Goal: Browse casually

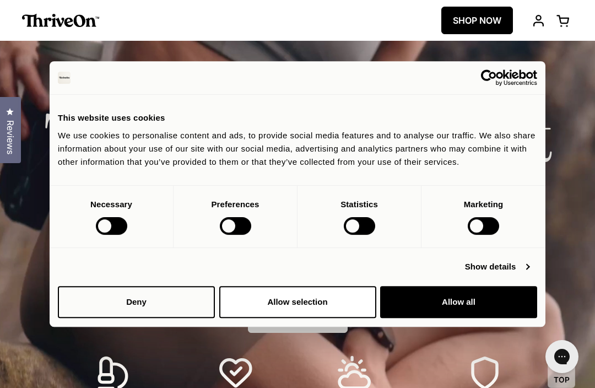
click at [470, 306] on button "Allow all" at bounding box center [458, 302] width 157 height 32
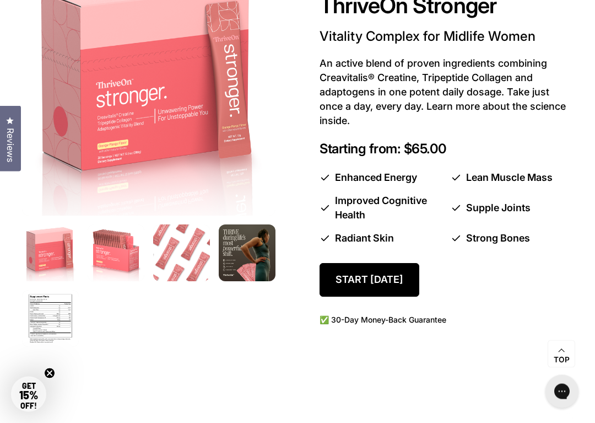
scroll to position [606, 0]
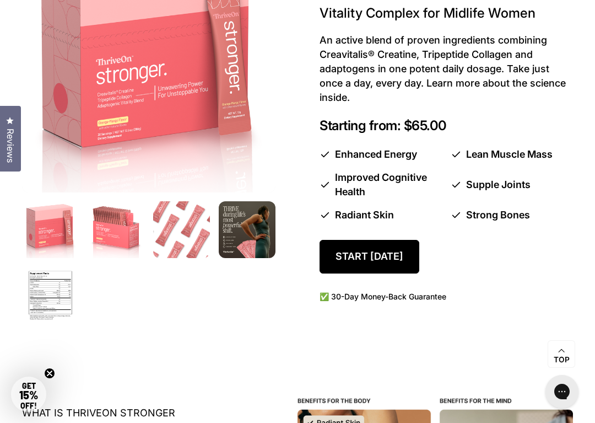
click at [50, 291] on img at bounding box center [50, 295] width 57 height 57
click at [39, 295] on img at bounding box center [50, 295] width 57 height 57
click at [59, 284] on img at bounding box center [50, 295] width 57 height 57
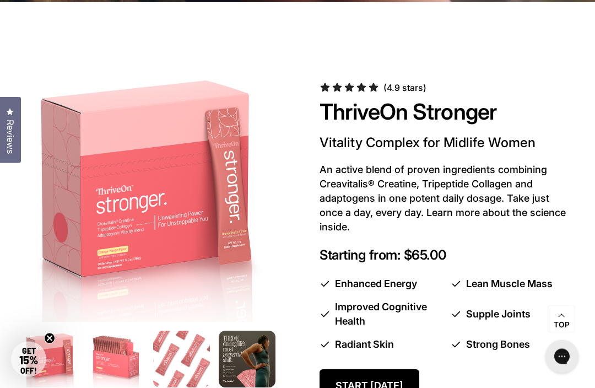
scroll to position [473, 0]
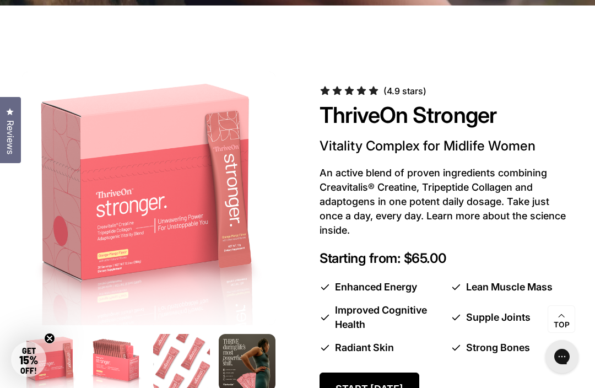
click at [186, 363] on img at bounding box center [181, 362] width 57 height 57
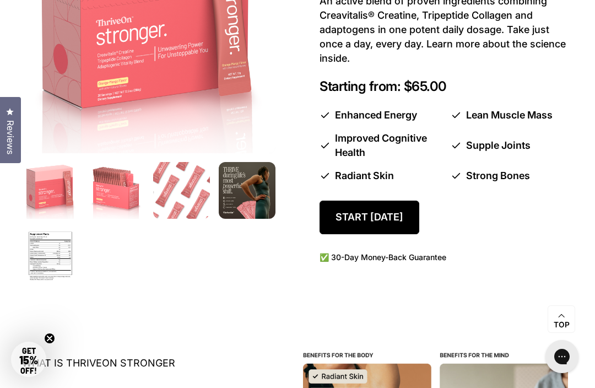
scroll to position [697, 0]
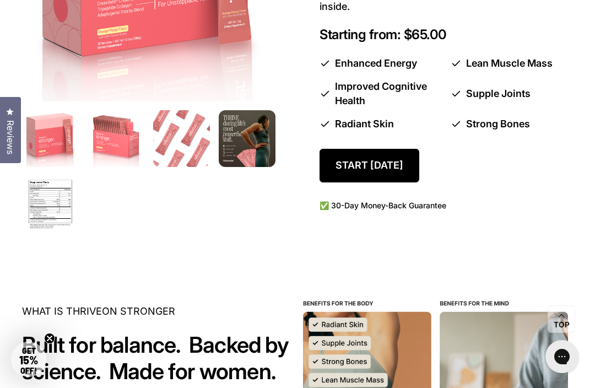
click at [60, 218] on img at bounding box center [50, 204] width 57 height 57
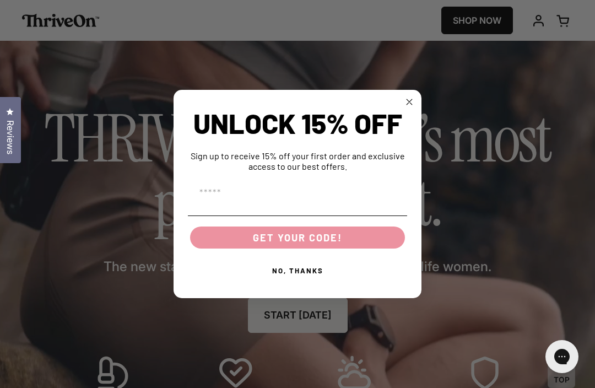
click at [407, 97] on circle "Close dialog" at bounding box center [410, 101] width 13 height 13
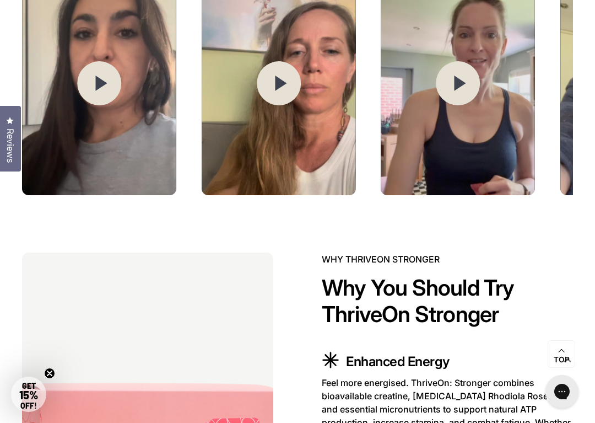
scroll to position [1475, 0]
